Goal: Check status

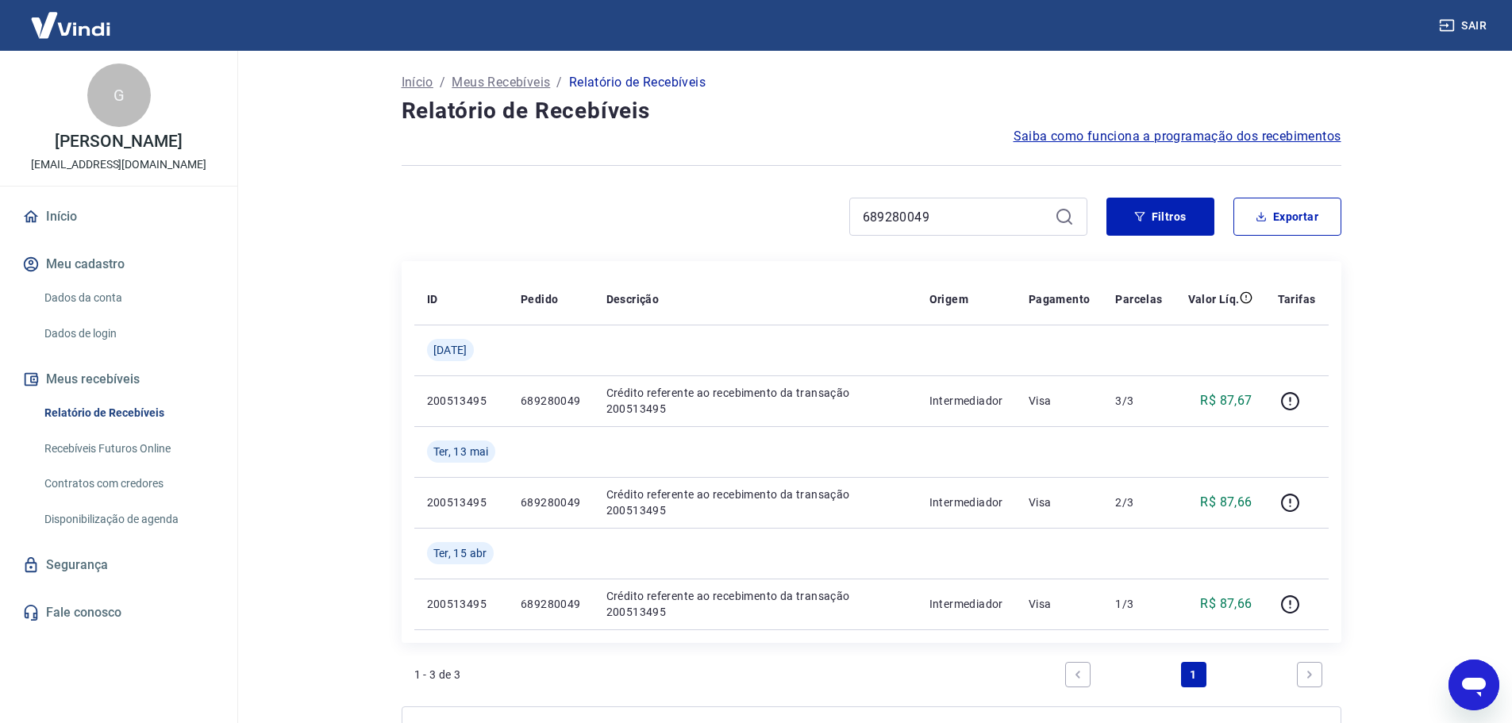
click at [828, 142] on div "Saiba como funciona a programação dos recebimentos" at bounding box center [872, 136] width 940 height 19
click at [1143, 205] on button "Filtros" at bounding box center [1160, 217] width 108 height 38
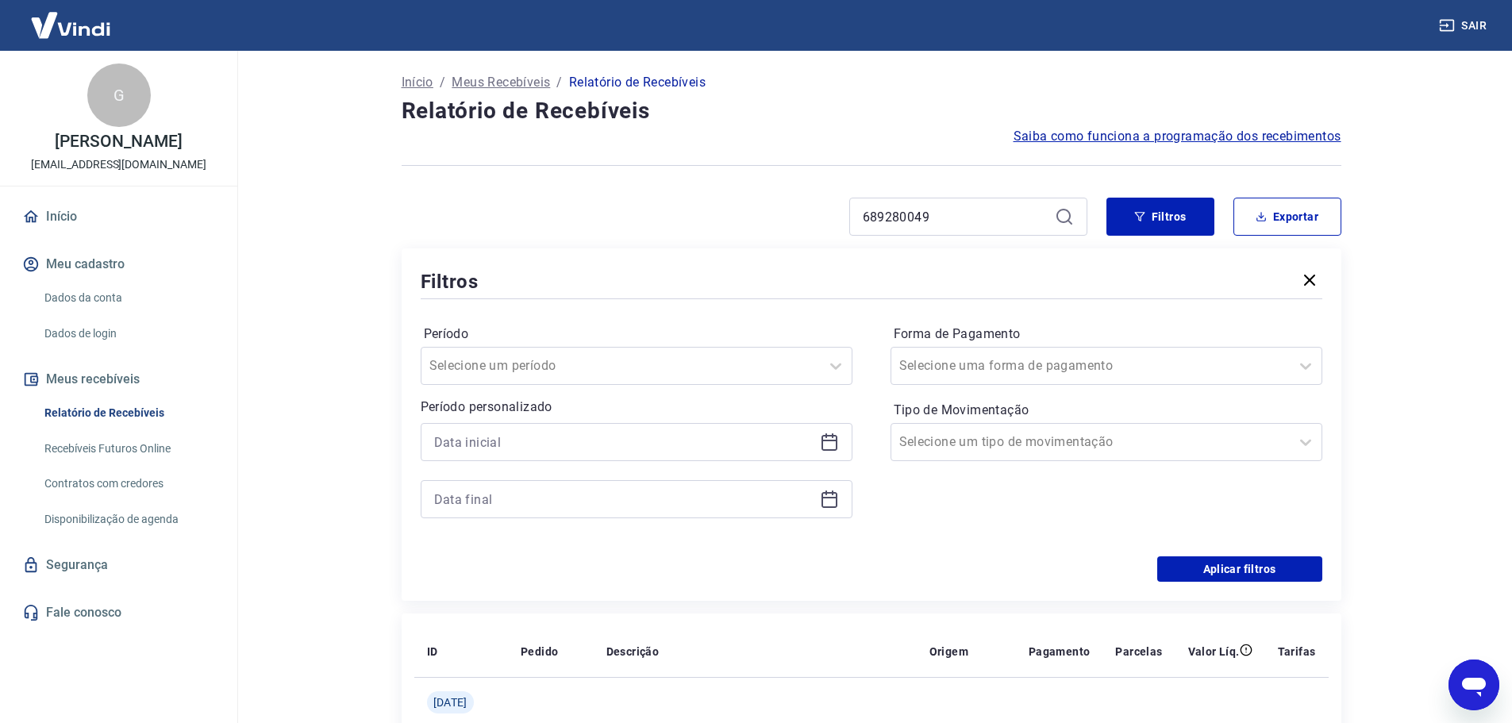
click at [832, 442] on icon at bounding box center [829, 442] width 19 height 19
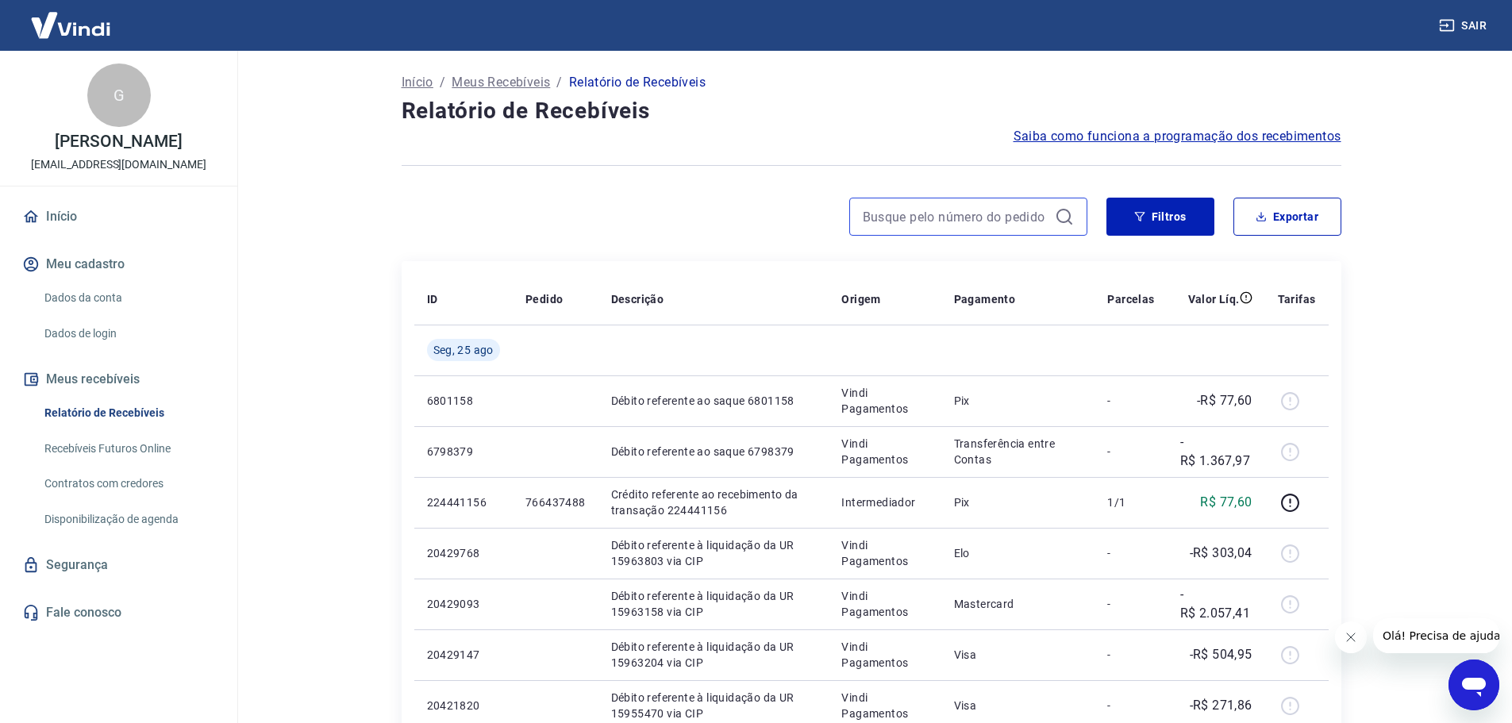
click at [886, 219] on input at bounding box center [956, 217] width 186 height 24
paste input "593305975"
click at [1143, 223] on button "Filtros" at bounding box center [1160, 217] width 108 height 38
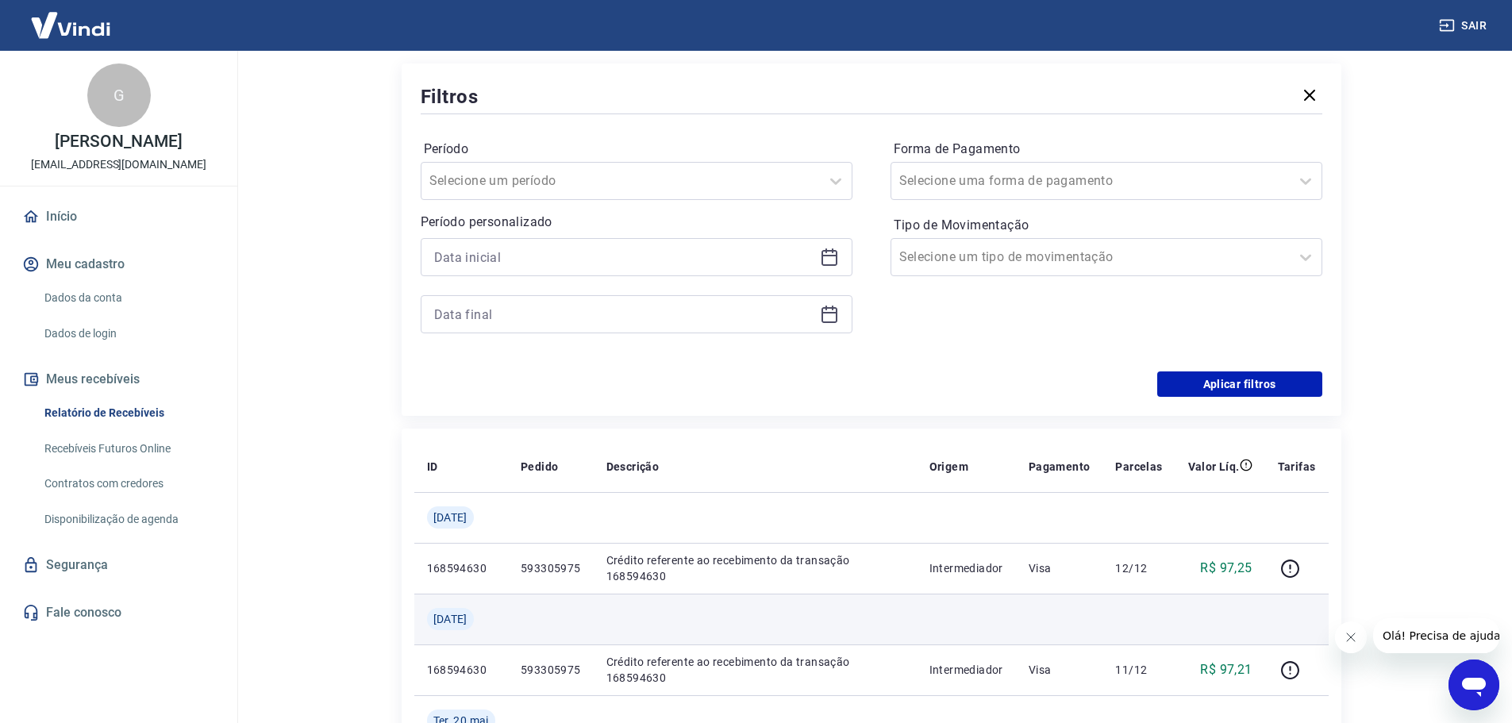
scroll to position [323, 0]
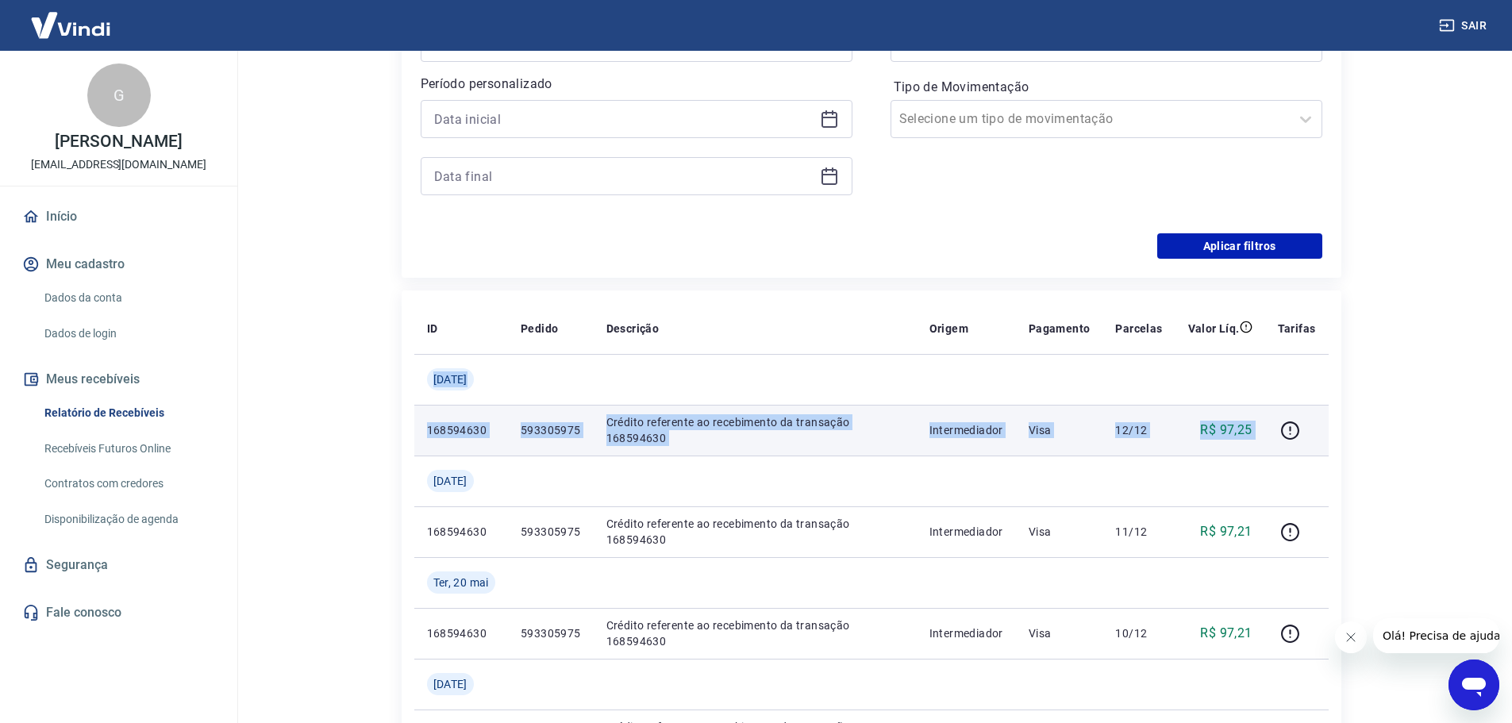
drag, startPoint x: 429, startPoint y: 365, endPoint x: 1321, endPoint y: 441, distance: 896.0
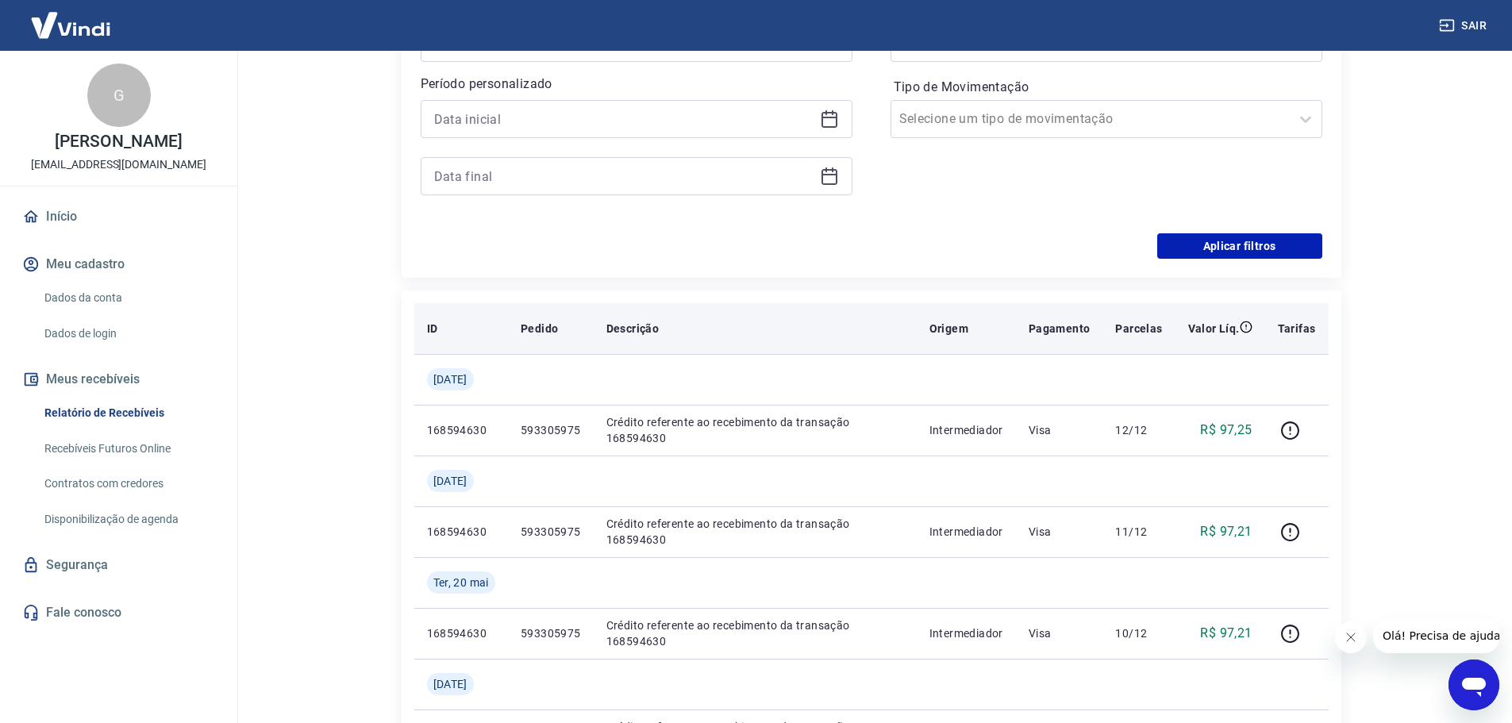
click at [887, 324] on div "Descrição" at bounding box center [755, 329] width 298 height 16
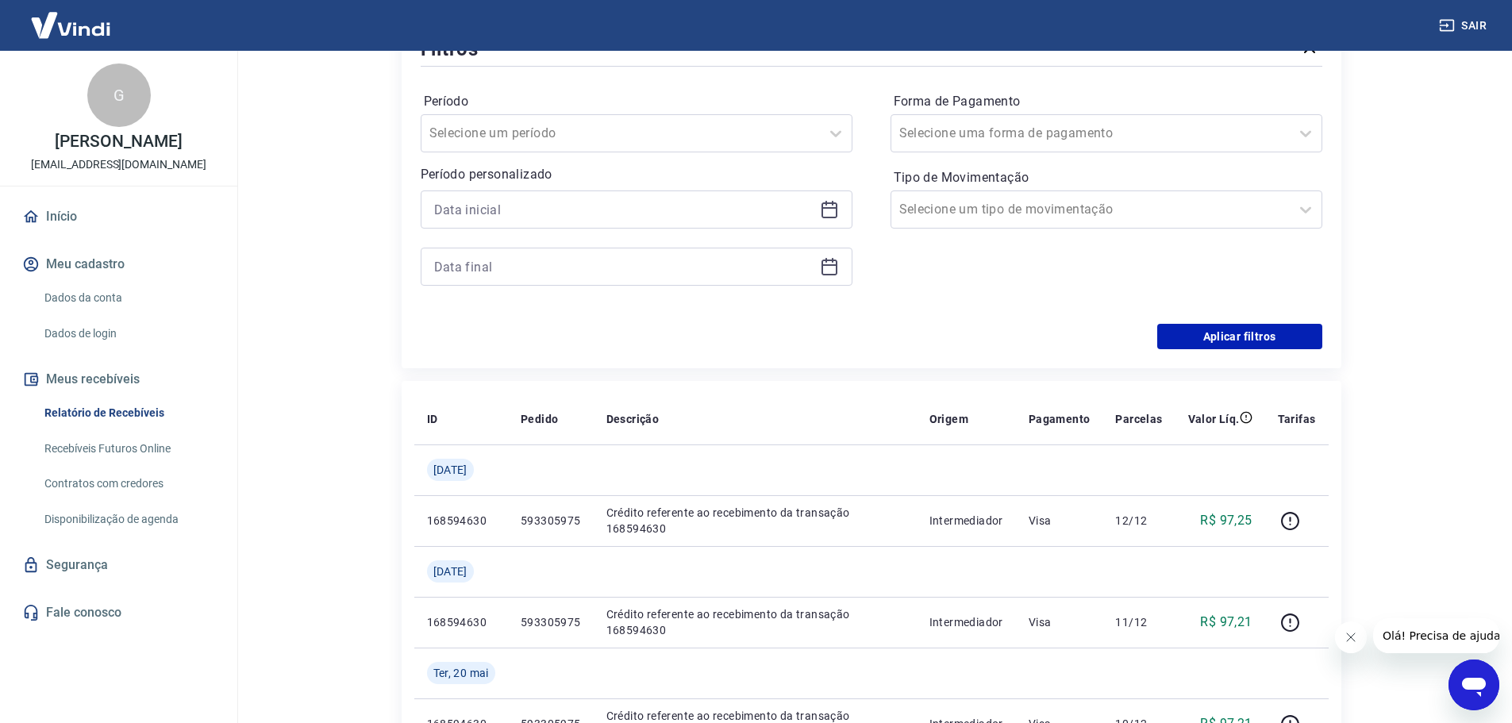
scroll to position [85, 0]
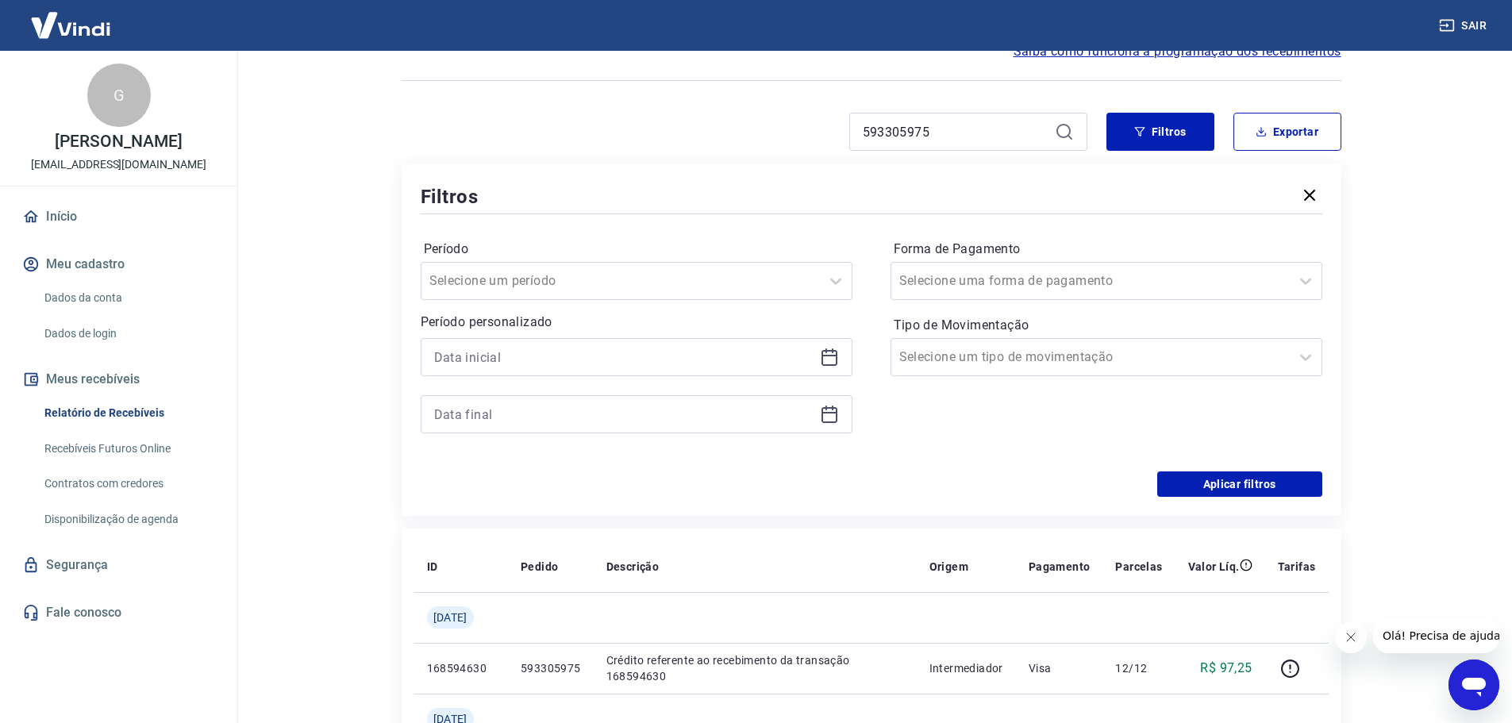
click at [1311, 194] on icon "button" at bounding box center [1309, 195] width 19 height 19
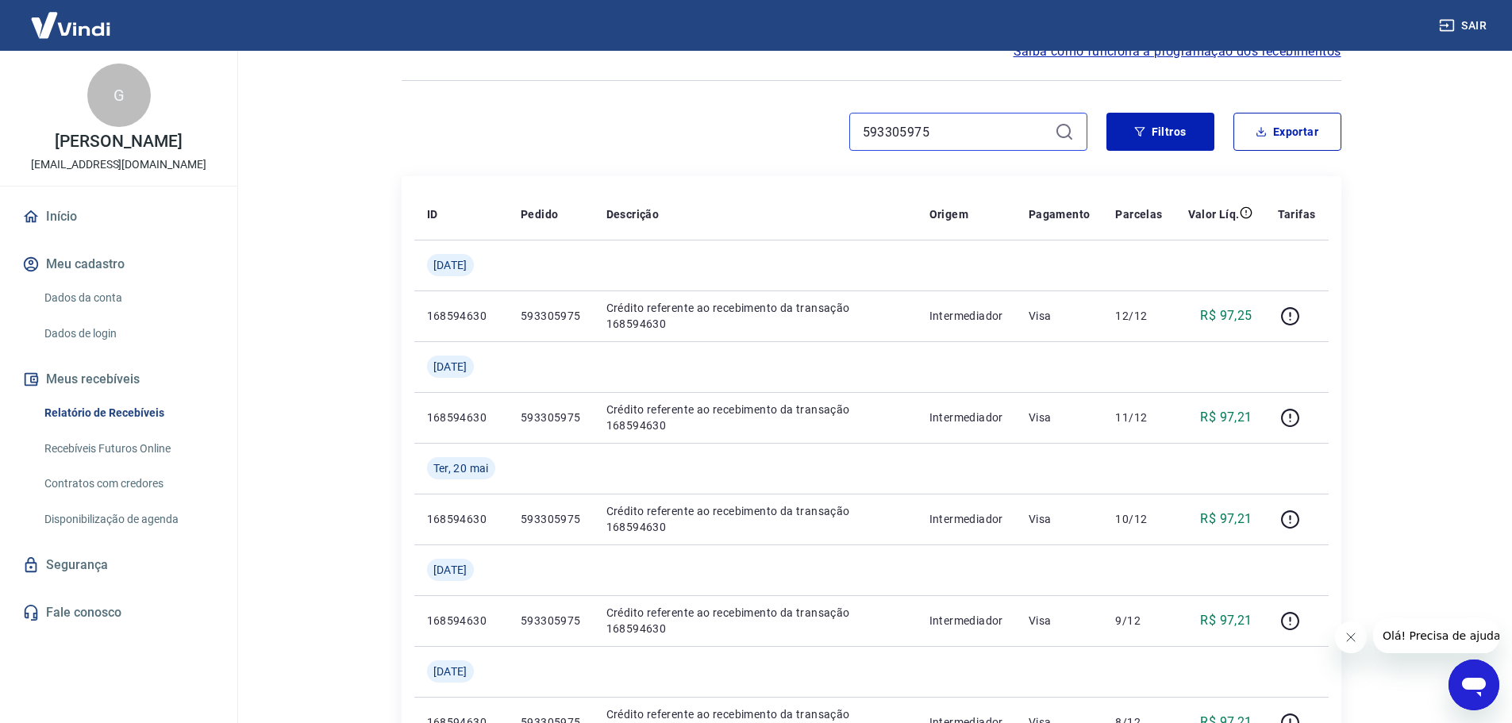
drag, startPoint x: 967, startPoint y: 133, endPoint x: 765, endPoint y: 132, distance: 202.4
click at [765, 132] on div "593305975" at bounding box center [745, 132] width 686 height 38
paste input "614744227"
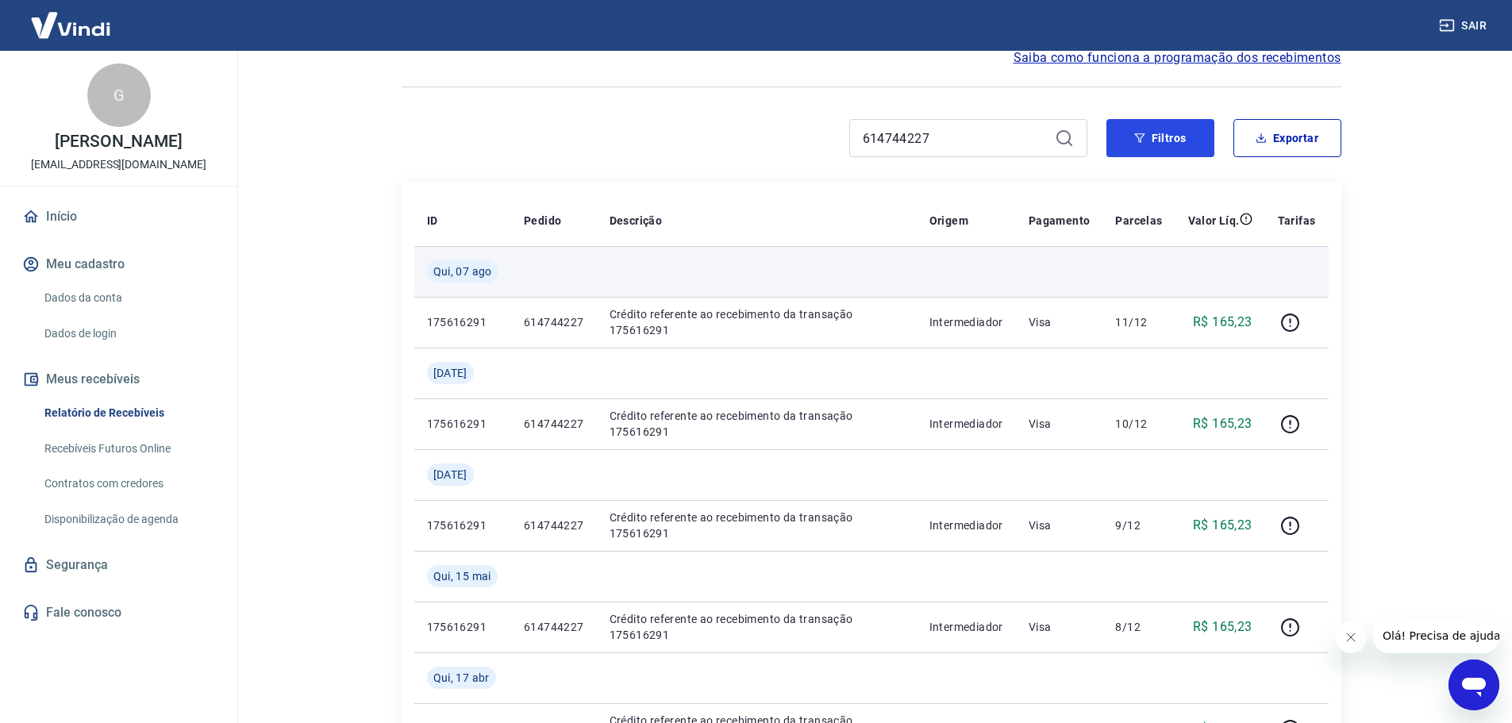
scroll to position [79, 0]
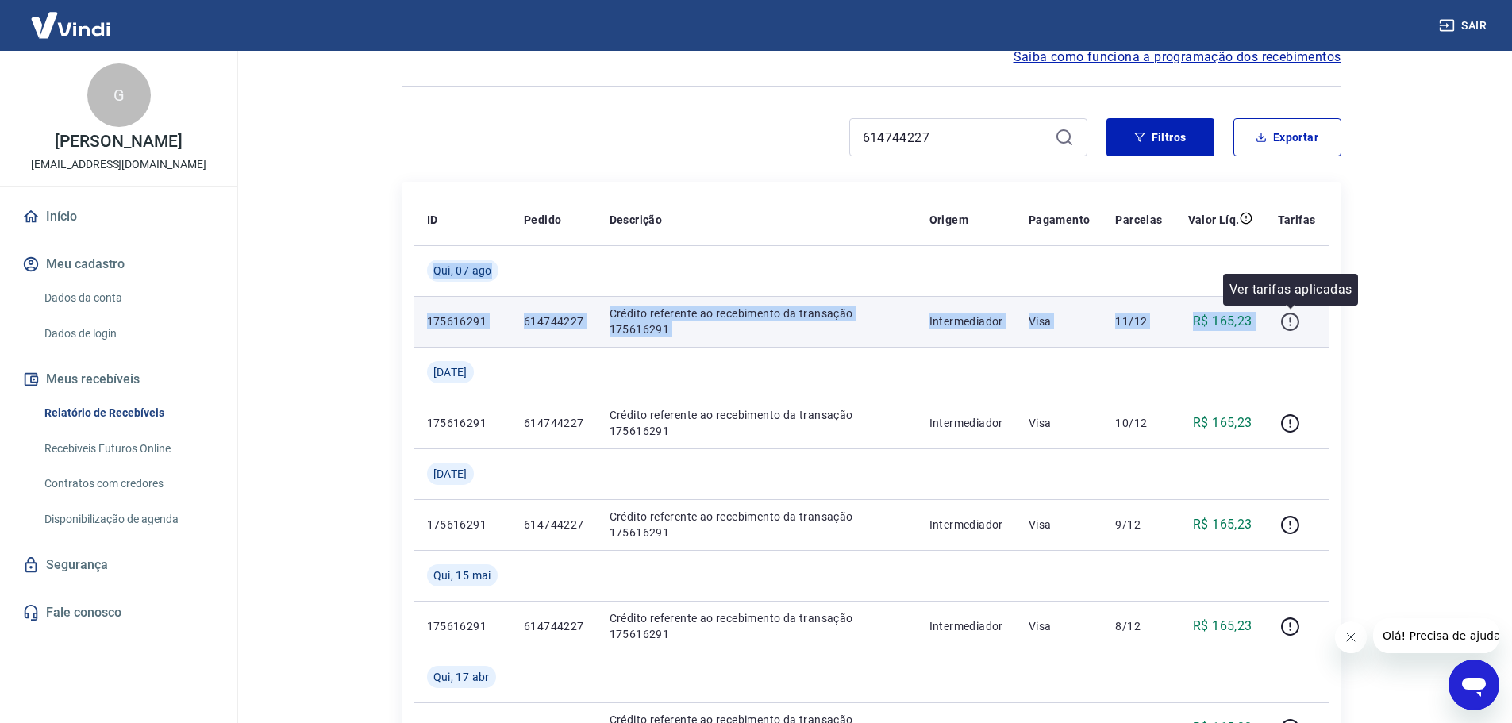
drag, startPoint x: 421, startPoint y: 267, endPoint x: 1301, endPoint y: 332, distance: 882.4
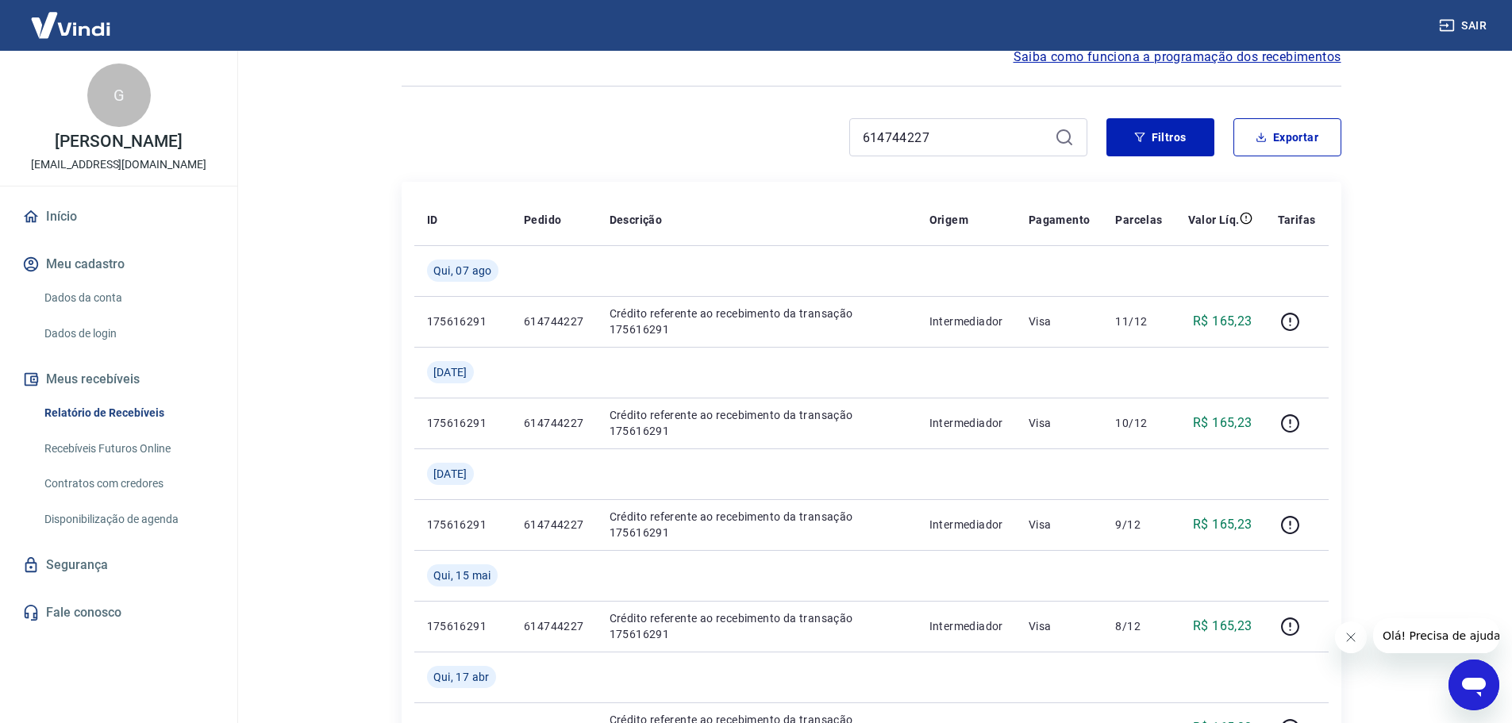
drag, startPoint x: 959, startPoint y: 135, endPoint x: 817, endPoint y: 122, distance: 143.4
paste input "318245052"
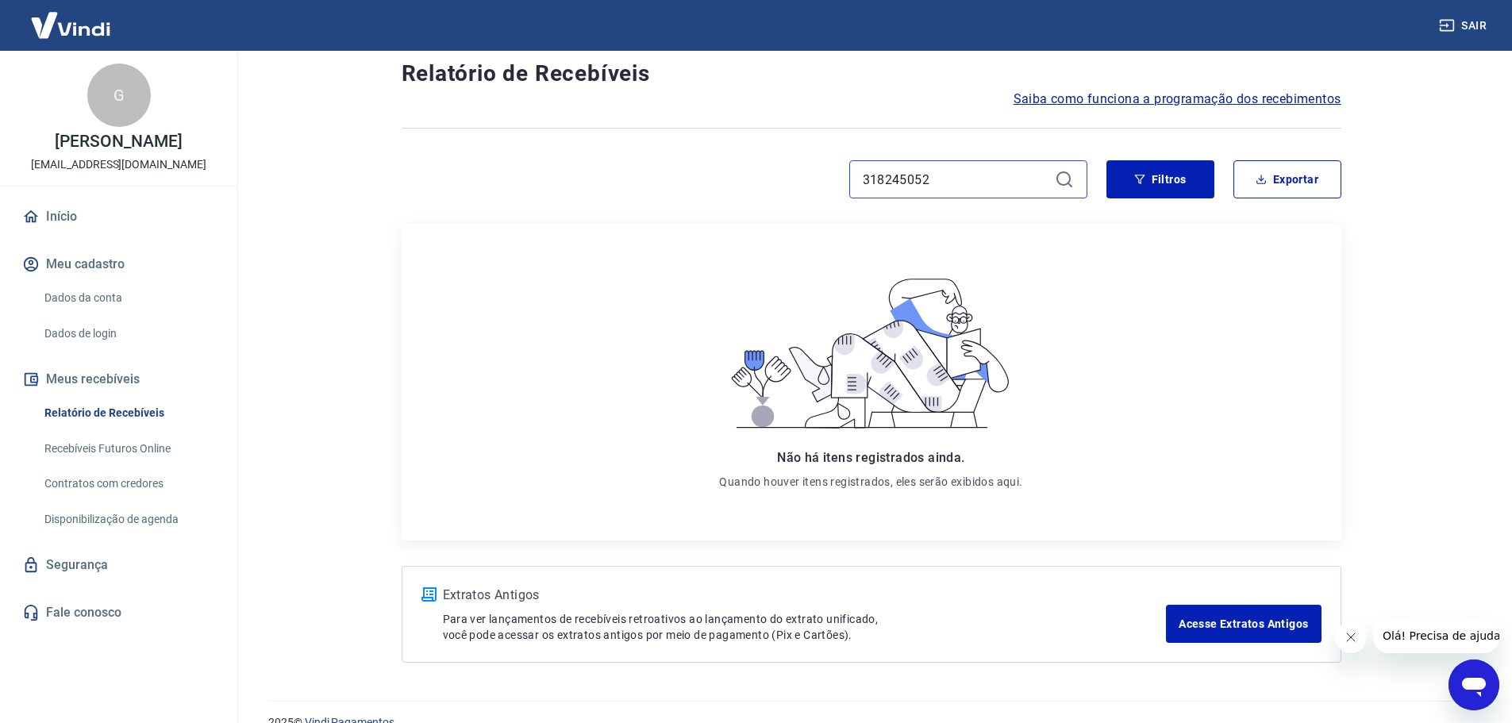
scroll to position [68, 0]
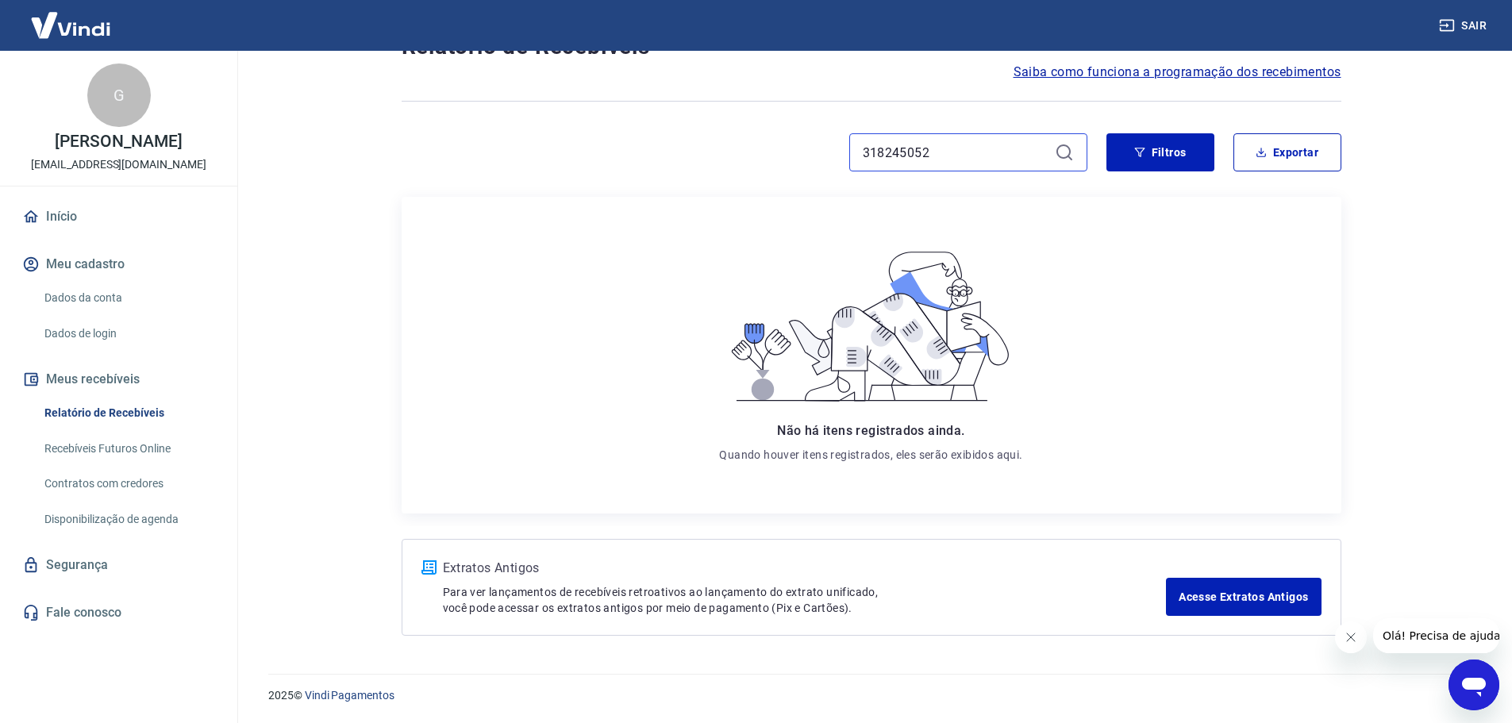
click at [991, 141] on input "318245052" at bounding box center [956, 152] width 186 height 24
drag, startPoint x: 959, startPoint y: 145, endPoint x: 759, endPoint y: 141, distance: 200.0
click at [759, 141] on div "318245052" at bounding box center [745, 152] width 686 height 38
paste input "6147826"
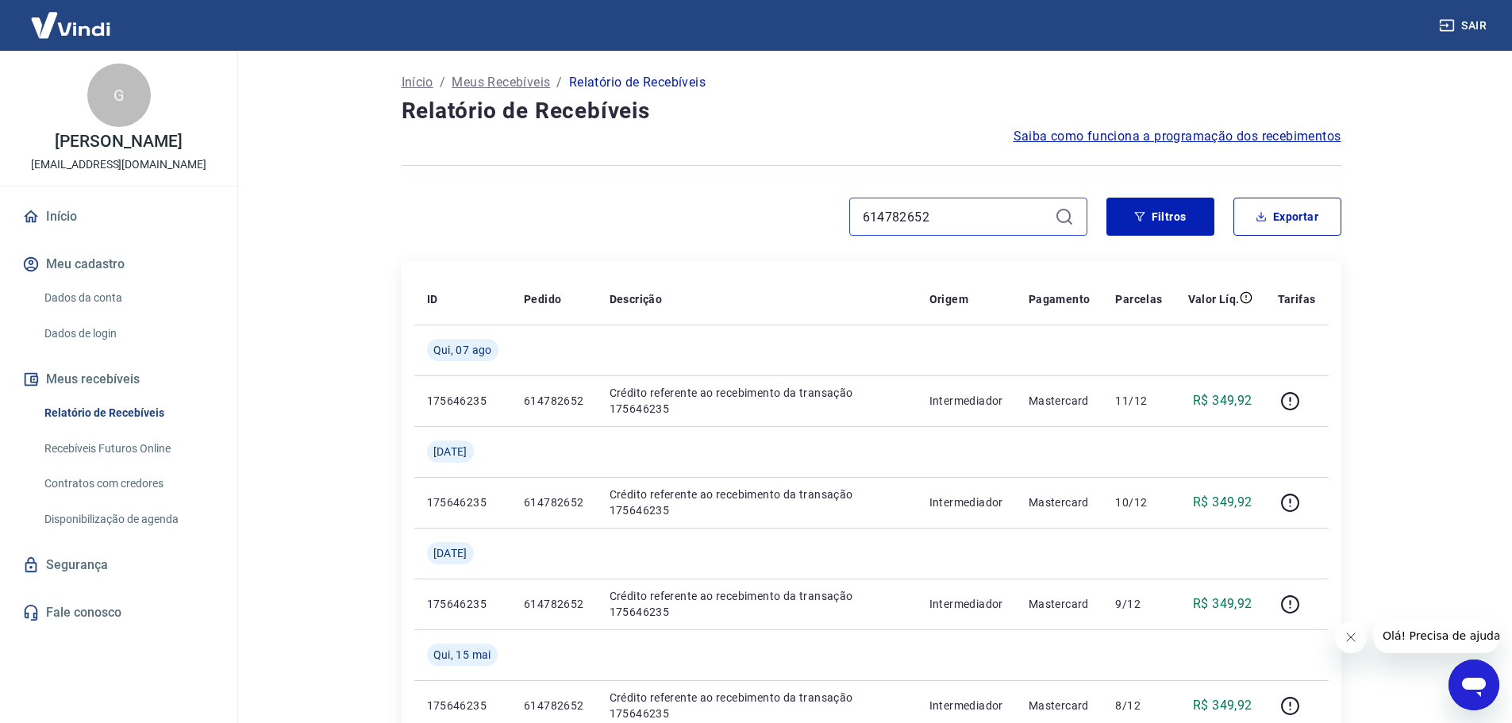
drag, startPoint x: 957, startPoint y: 213, endPoint x: 721, endPoint y: 207, distance: 235.8
click at [721, 207] on div "614782652" at bounding box center [745, 217] width 686 height 38
paste input "05864094"
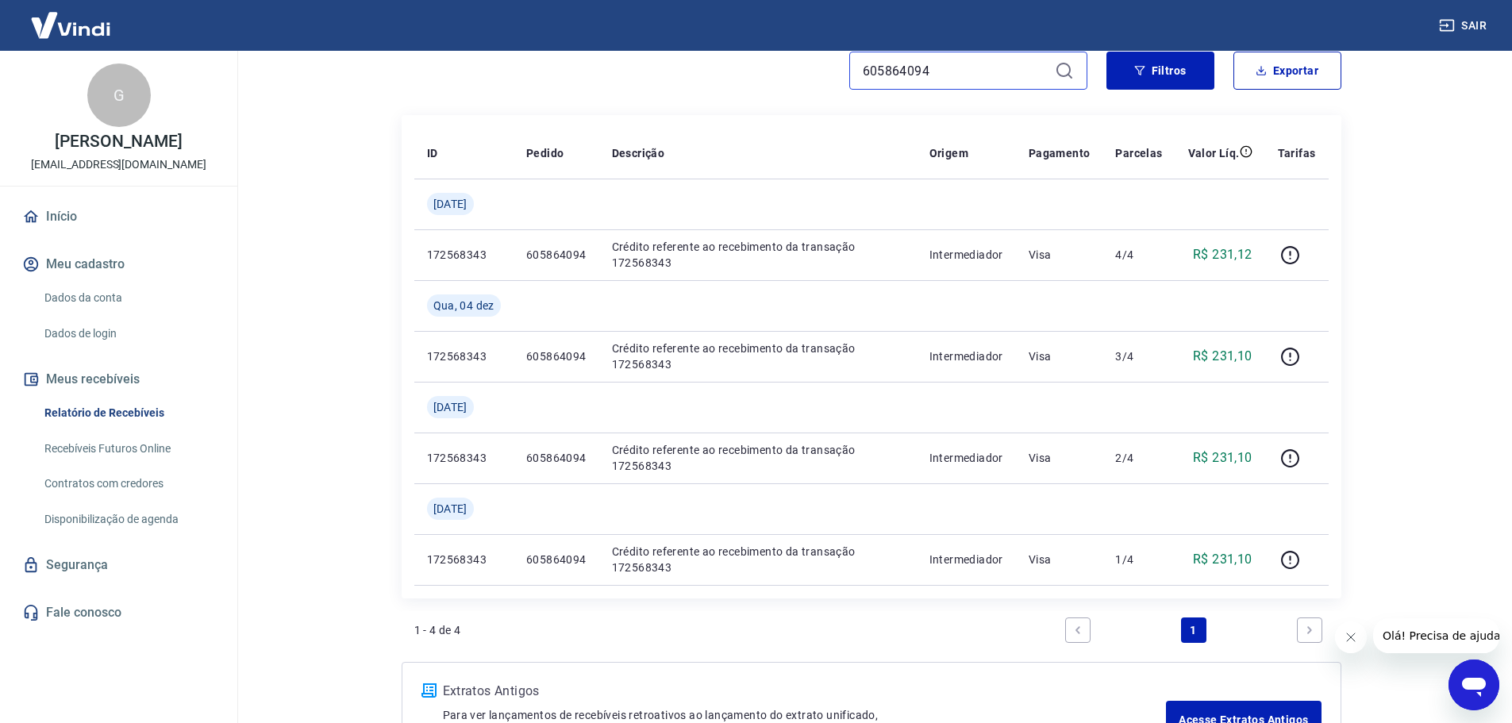
scroll to position [159, 0]
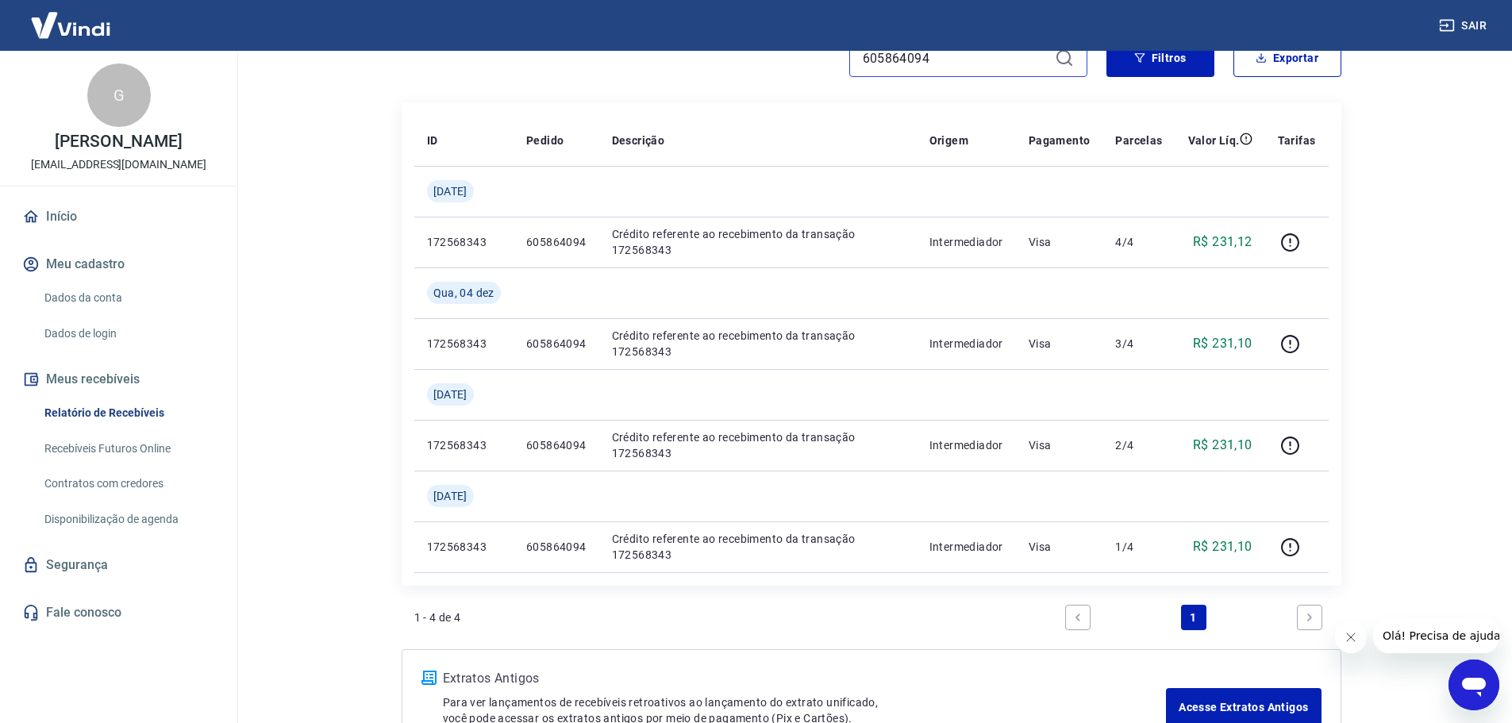
type input "605864094"
